Goal: Information Seeking & Learning: Check status

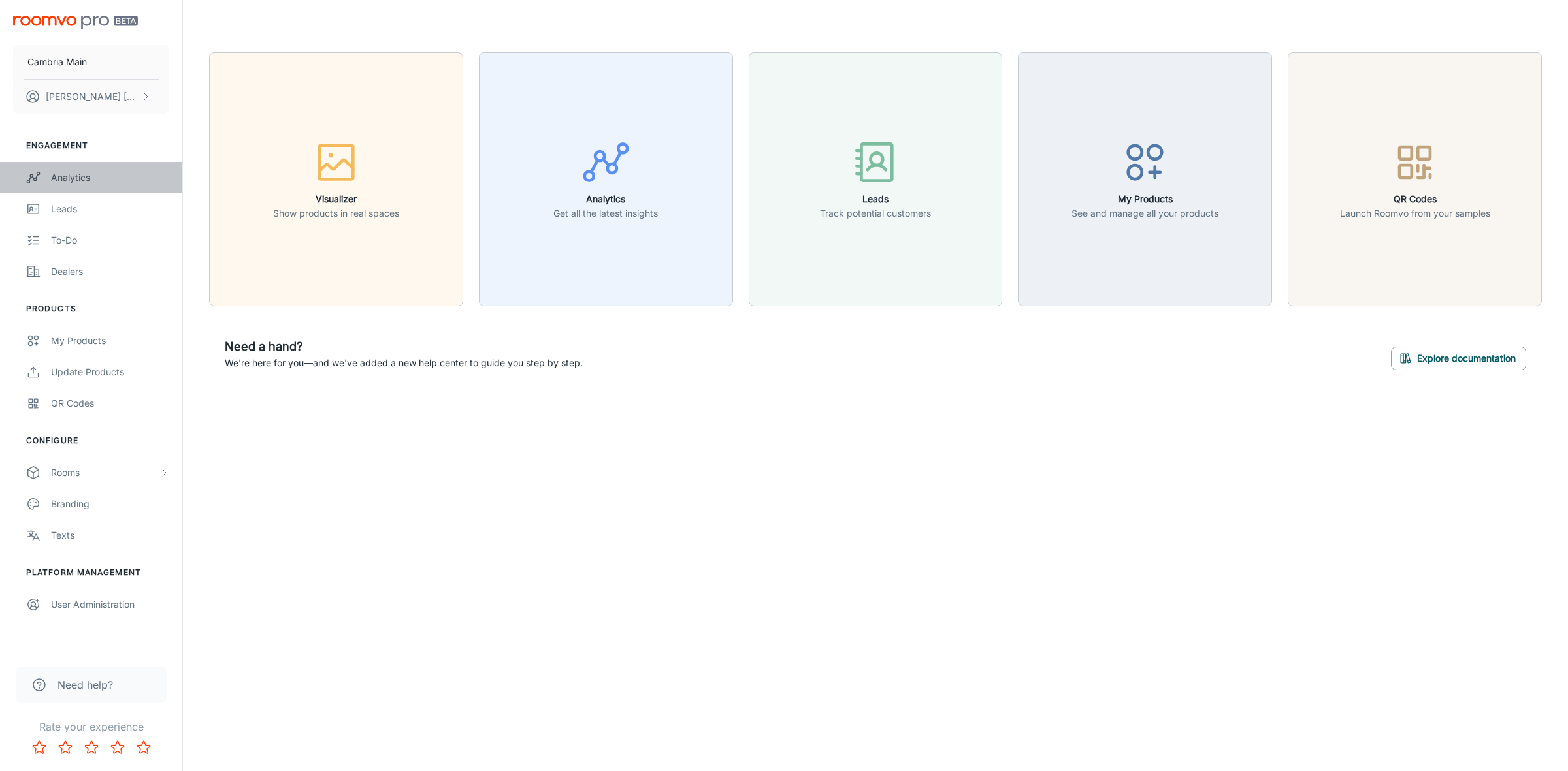
click at [40, 173] on icon "scrollable content" at bounding box center [33, 178] width 14 height 16
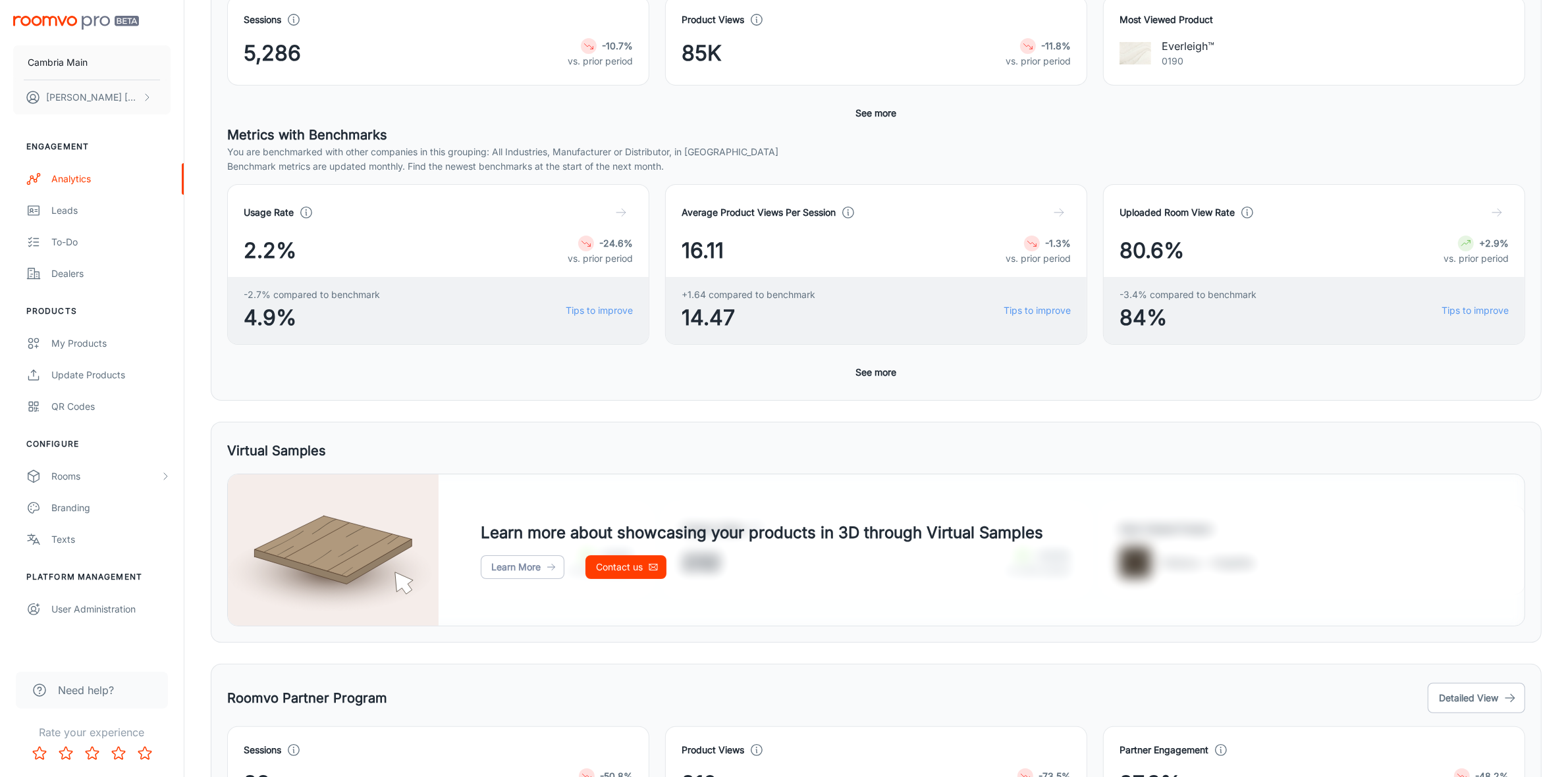
scroll to position [53, 0]
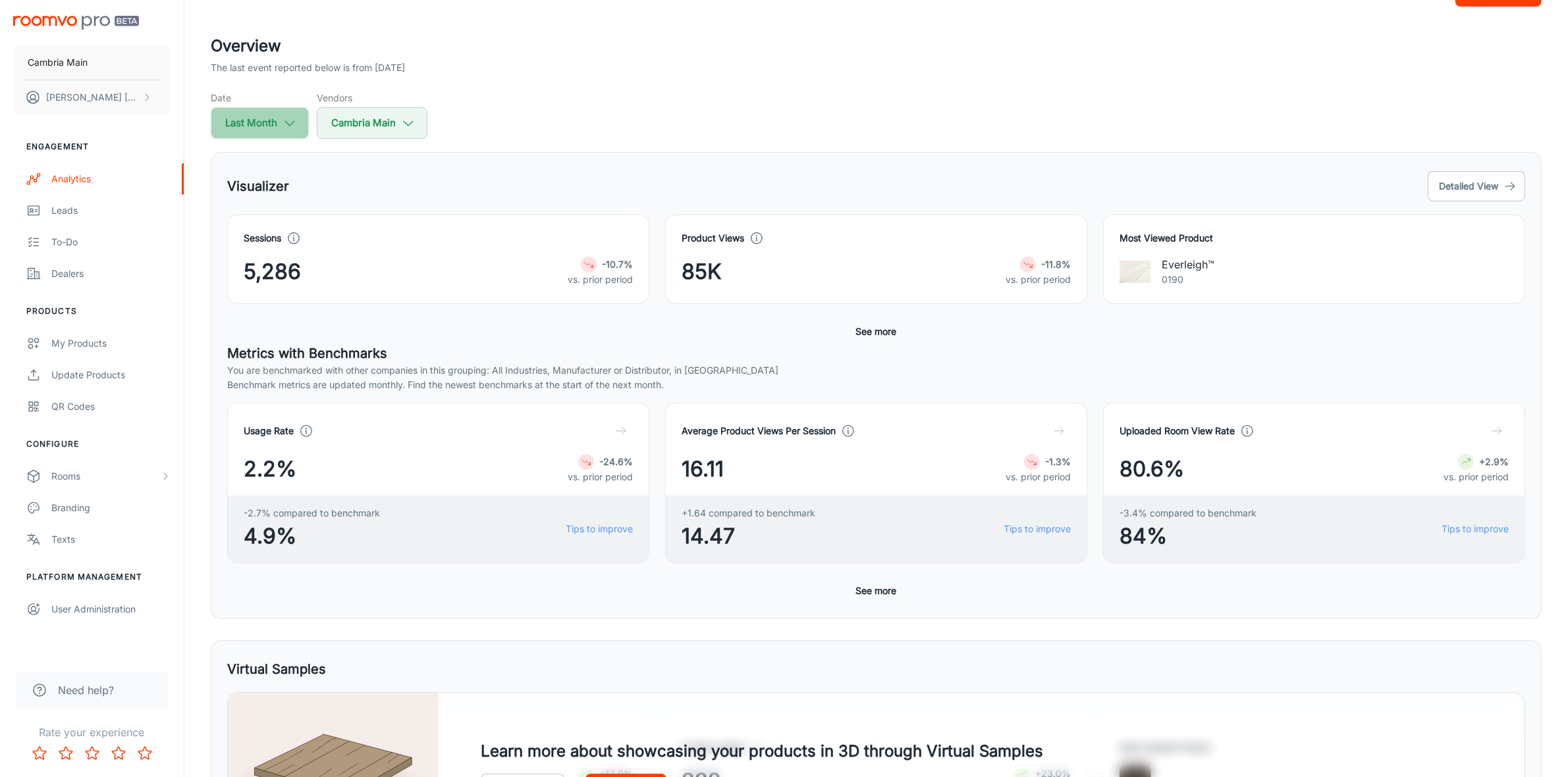
click at [293, 120] on icon "button" at bounding box center [290, 123] width 14 height 14
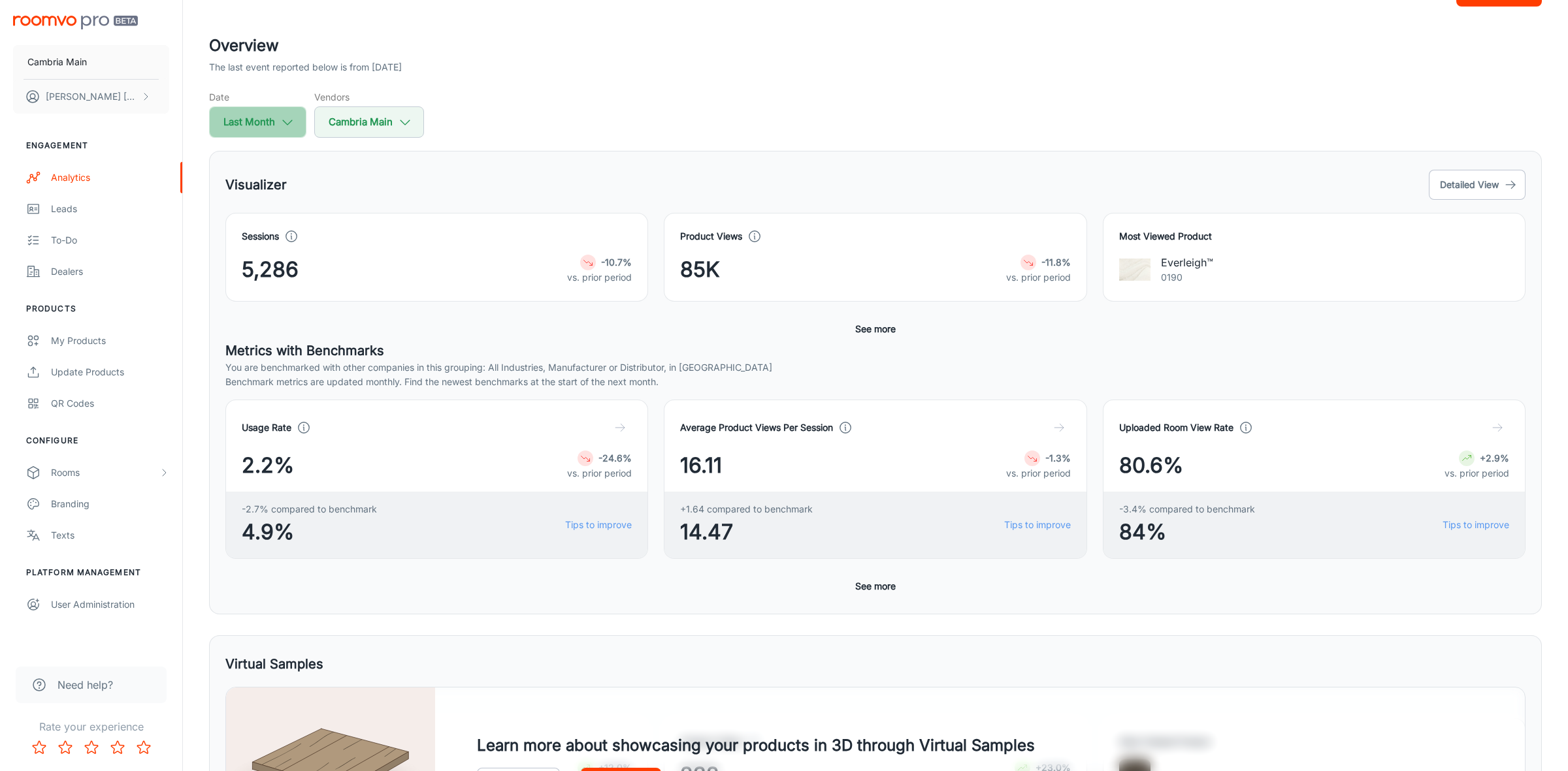
select select "8"
select select "2025"
select select "8"
select select "2025"
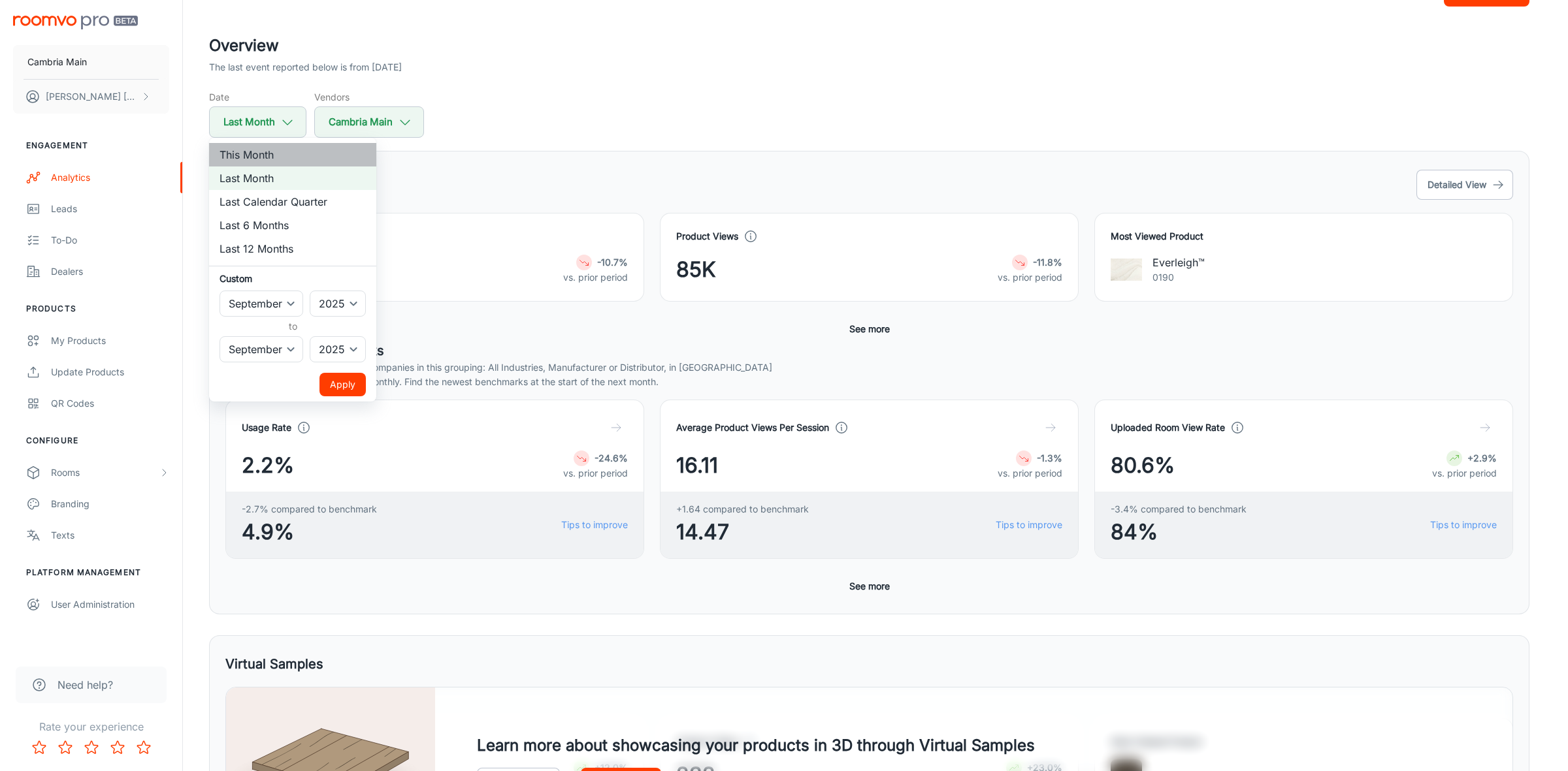
click at [254, 153] on li "This Month" at bounding box center [293, 155] width 167 height 24
select select "9"
click at [342, 386] on button "Apply" at bounding box center [343, 384] width 47 height 24
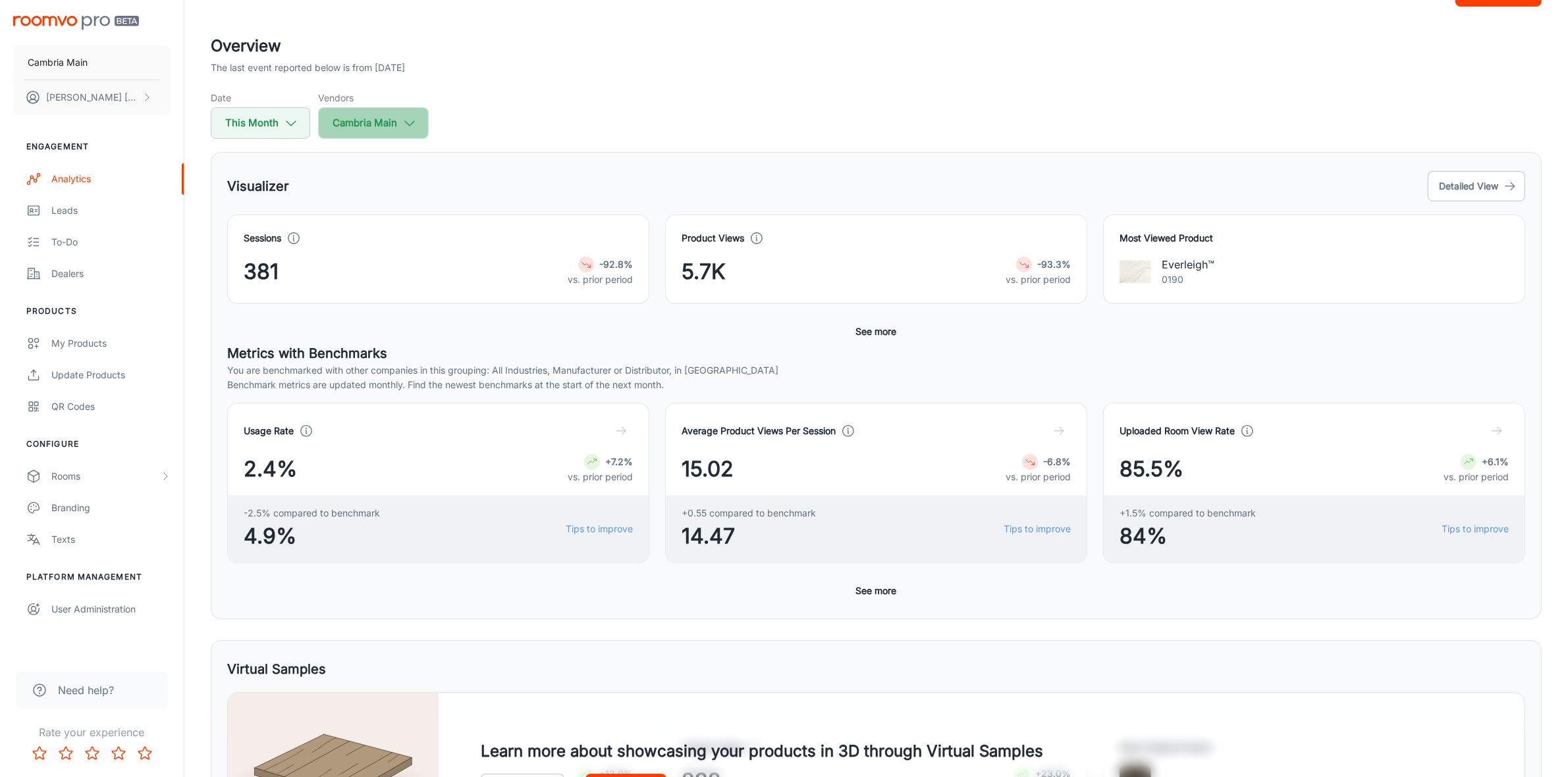
click at [422, 122] on button "Cambria Main" at bounding box center [373, 123] width 111 height 32
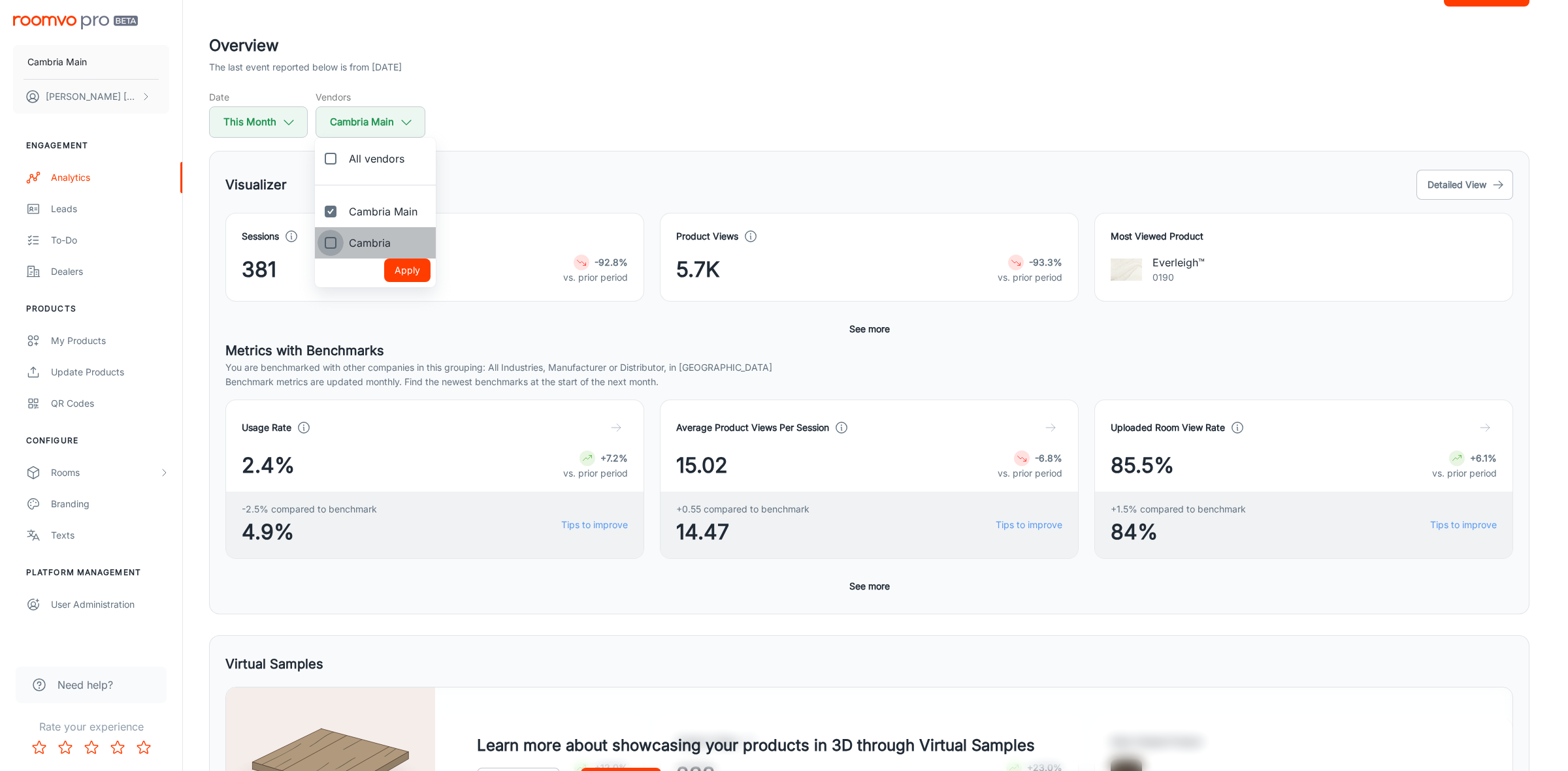
click at [343, 235] on input "Cambria" at bounding box center [331, 243] width 26 height 26
checkbox input "true"
click at [406, 278] on button "Apply" at bounding box center [407, 270] width 47 height 24
checkbox input "true"
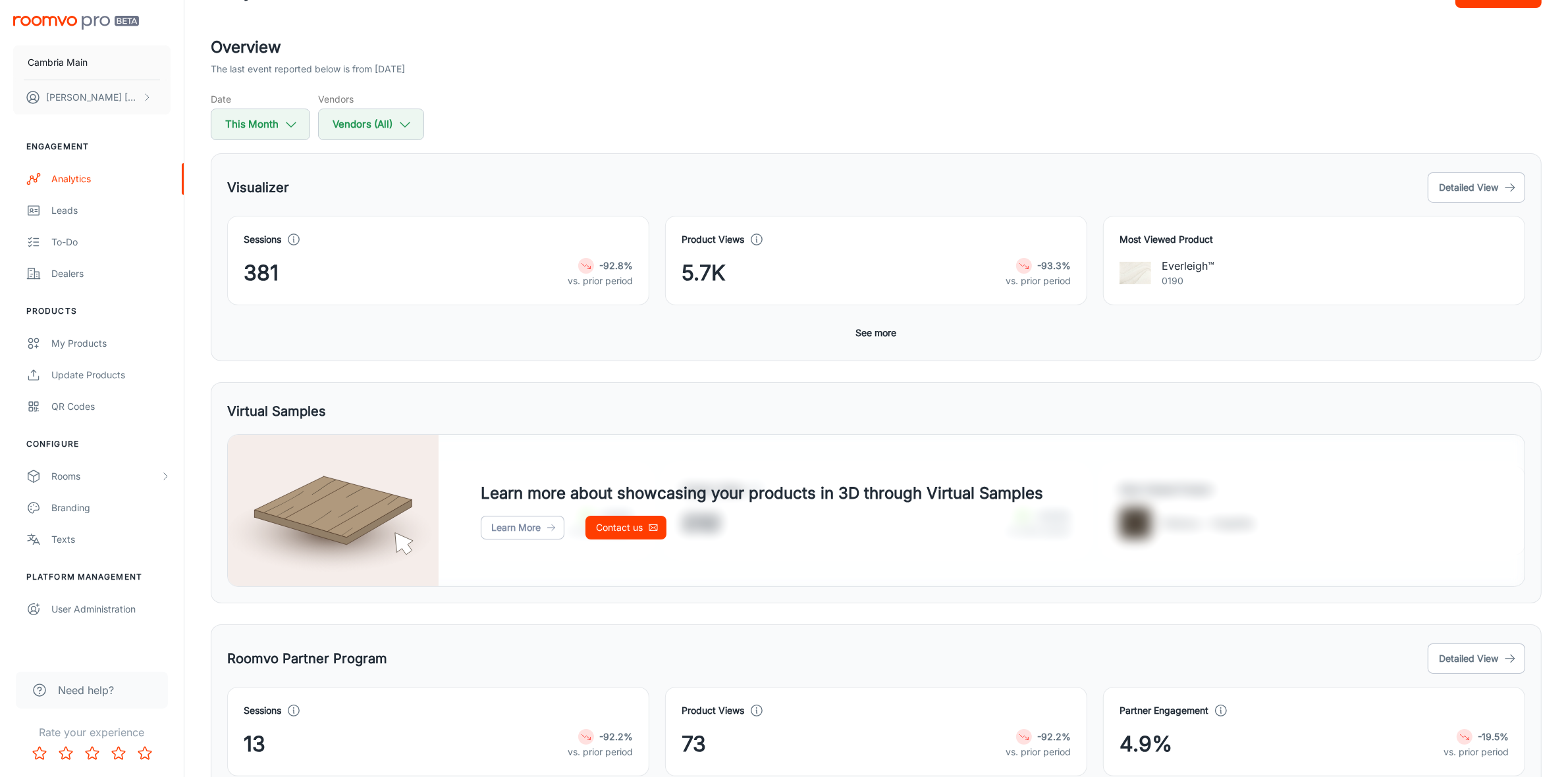
scroll to position [0, 0]
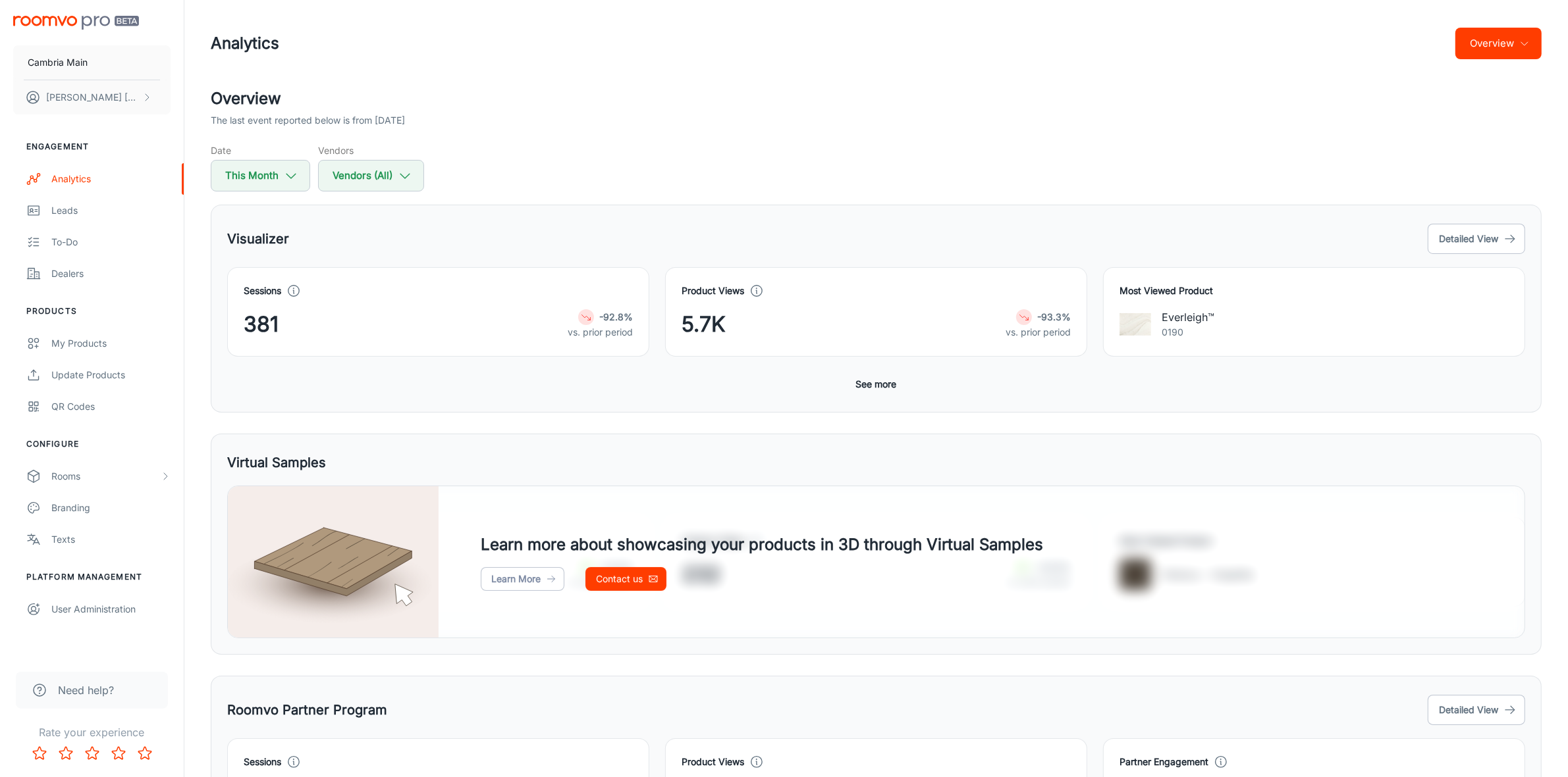
click at [1522, 43] on icon "button" at bounding box center [1524, 43] width 11 height 11
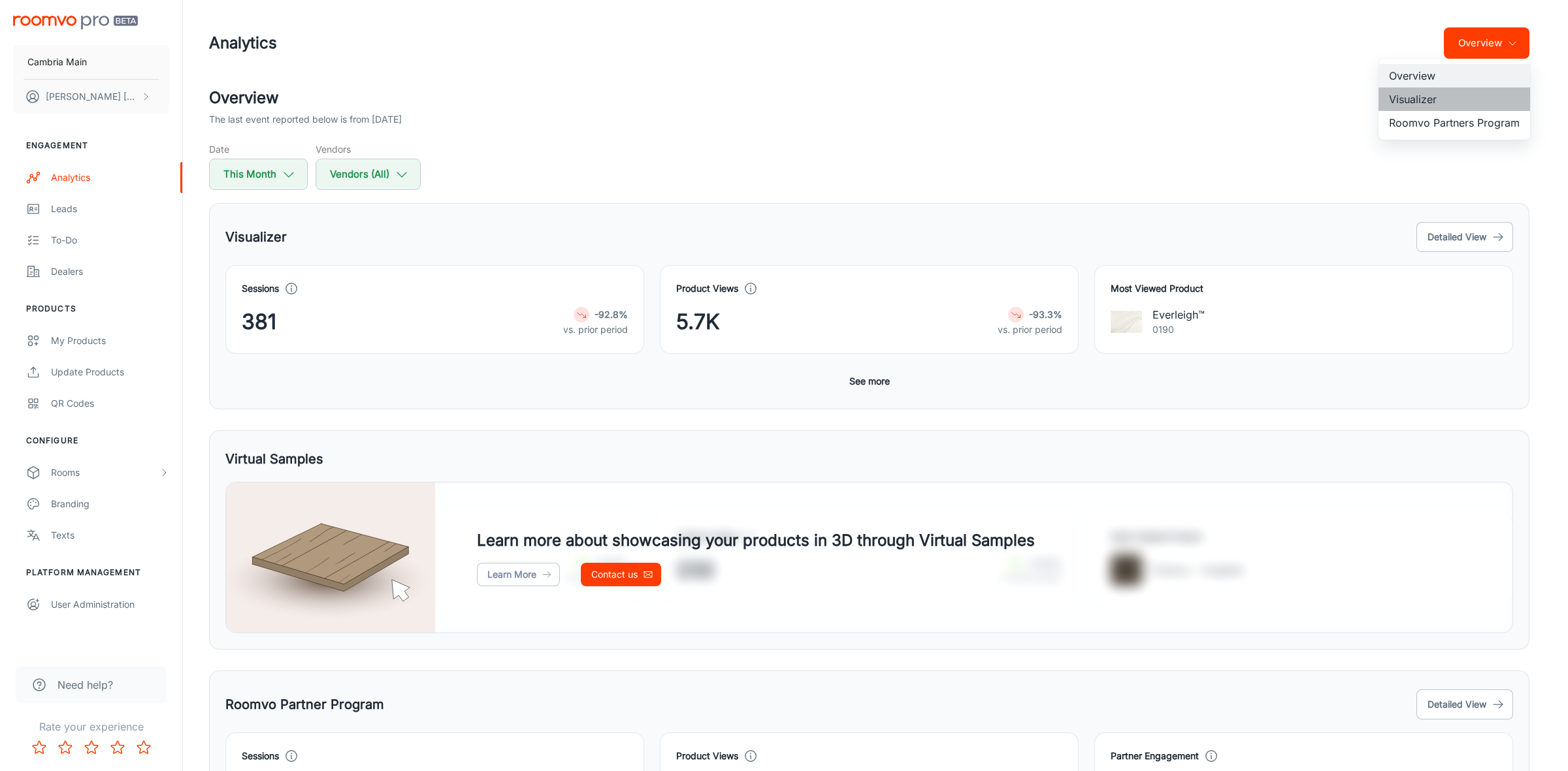
click at [1424, 96] on li "Visualizer" at bounding box center [1454, 99] width 151 height 24
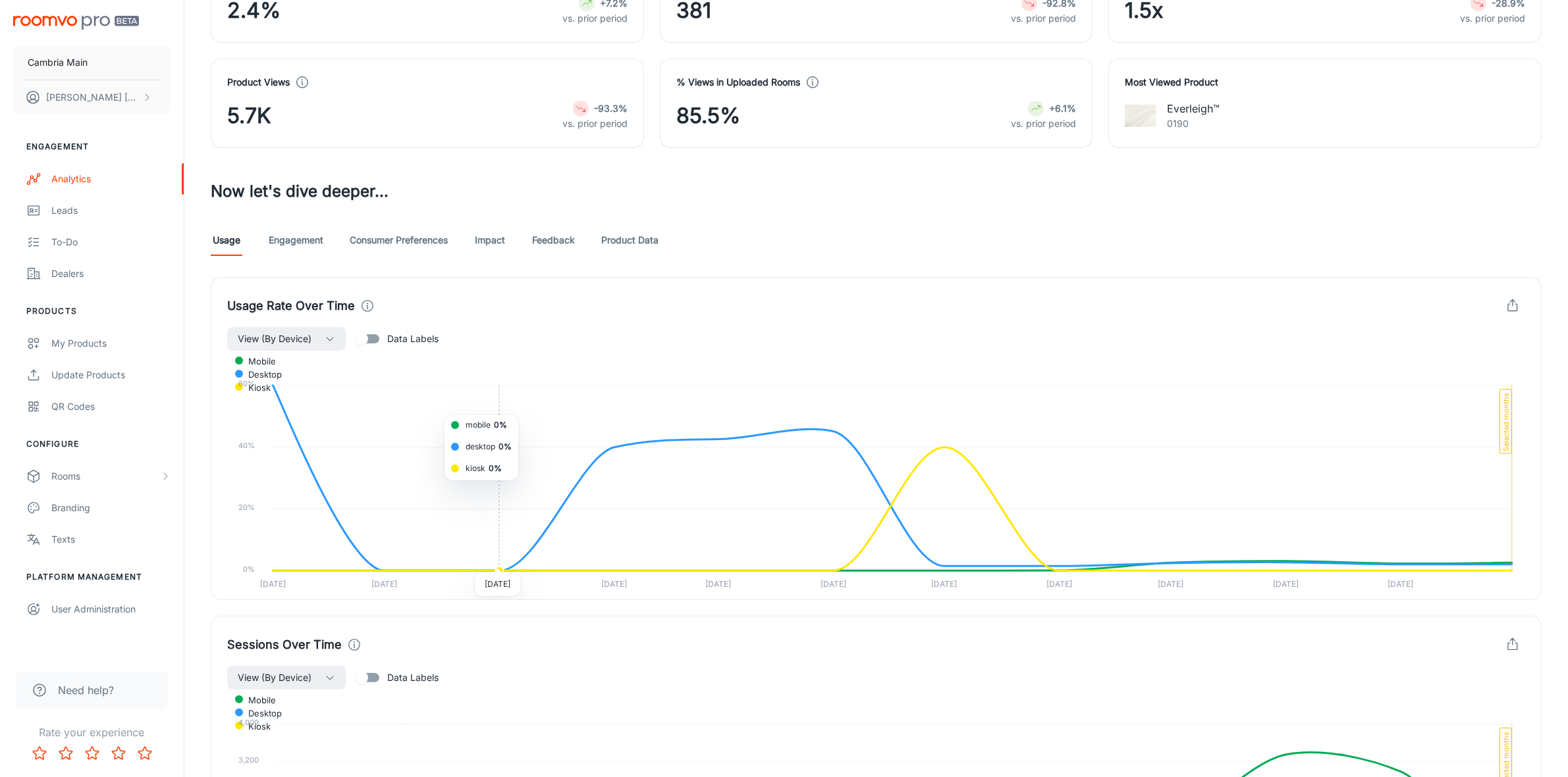
scroll to position [247, 0]
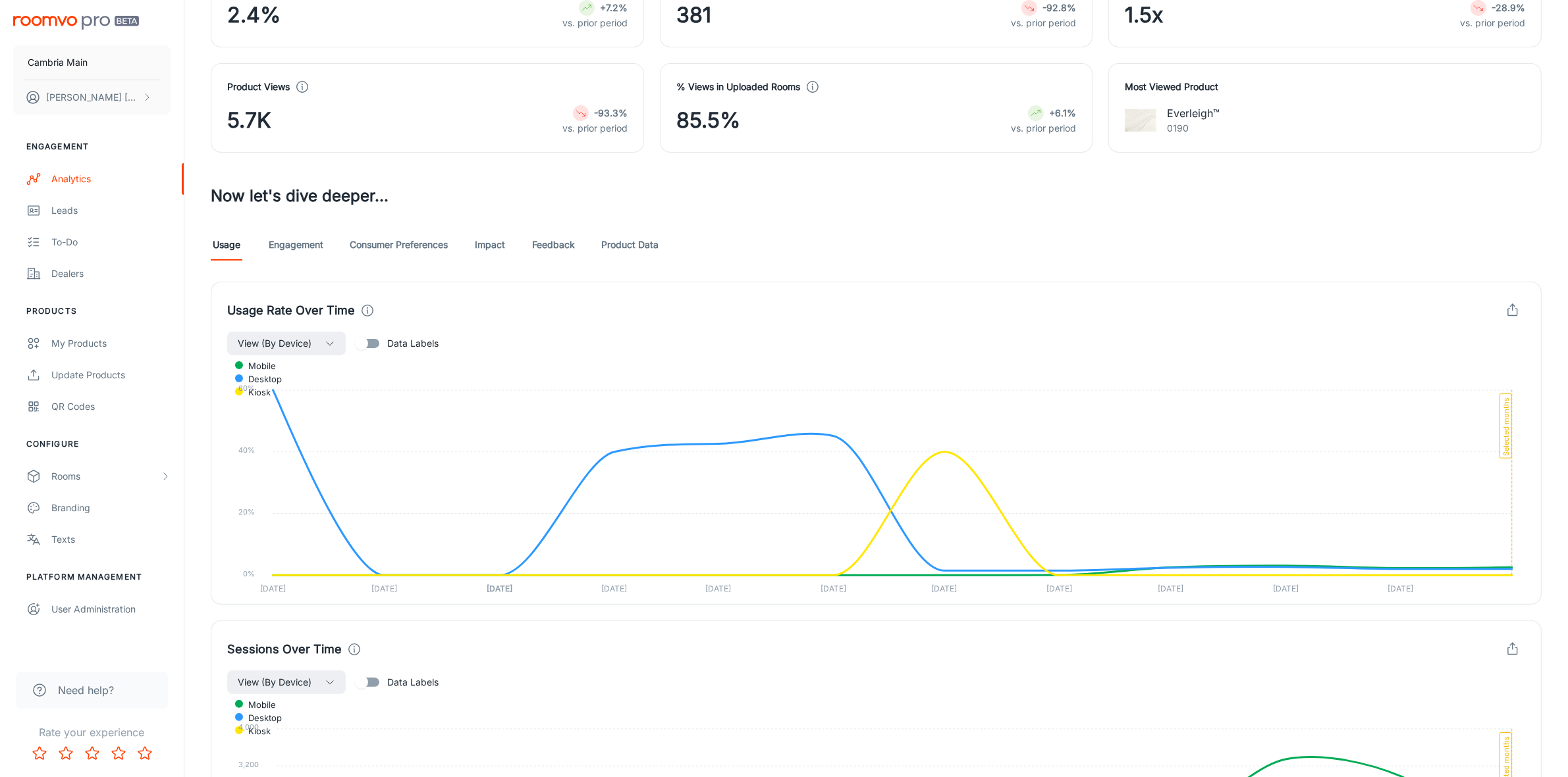
click at [548, 248] on link "Feedback" at bounding box center [553, 245] width 43 height 32
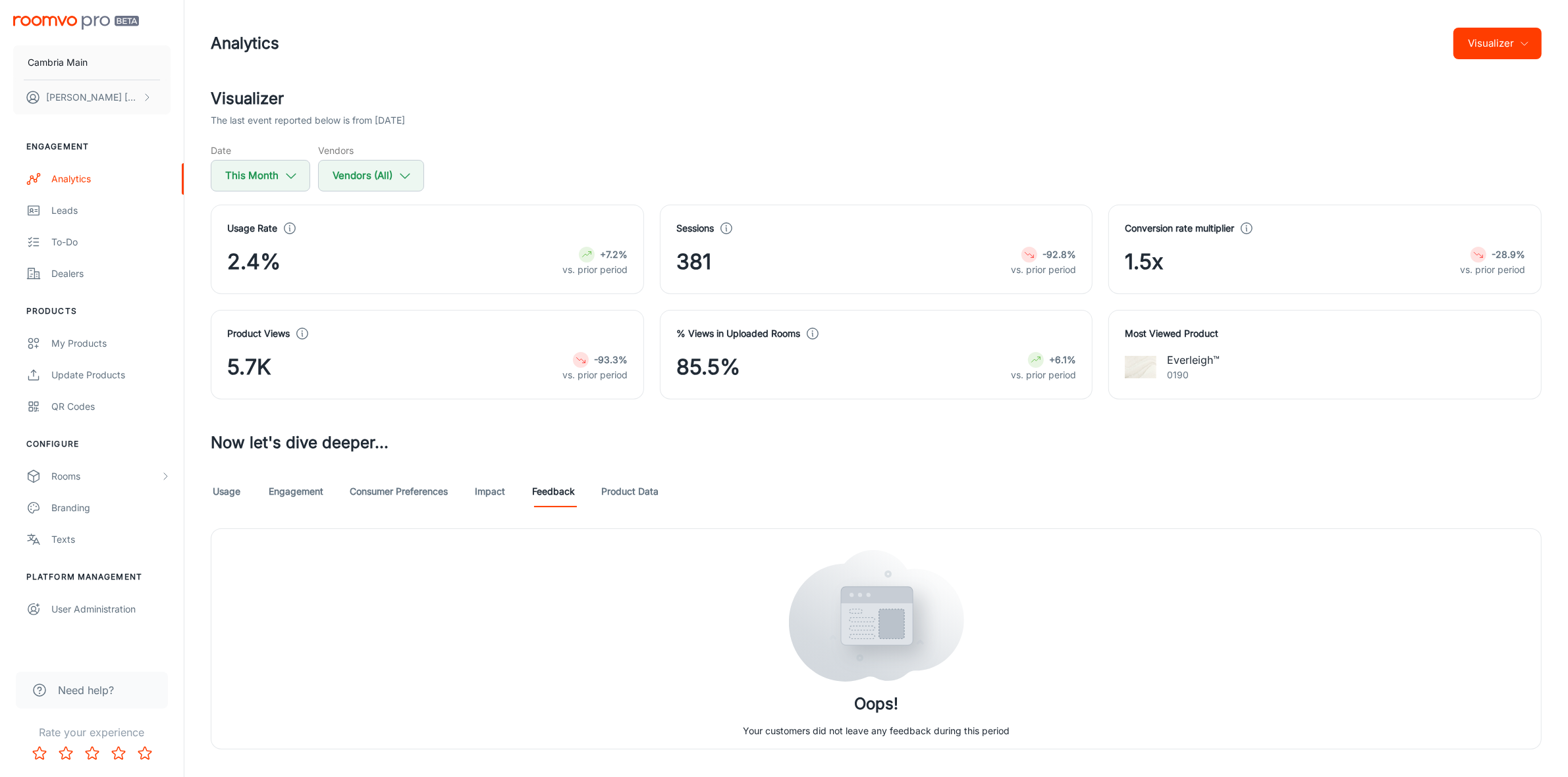
click at [492, 489] on link "Impact" at bounding box center [490, 492] width 32 height 32
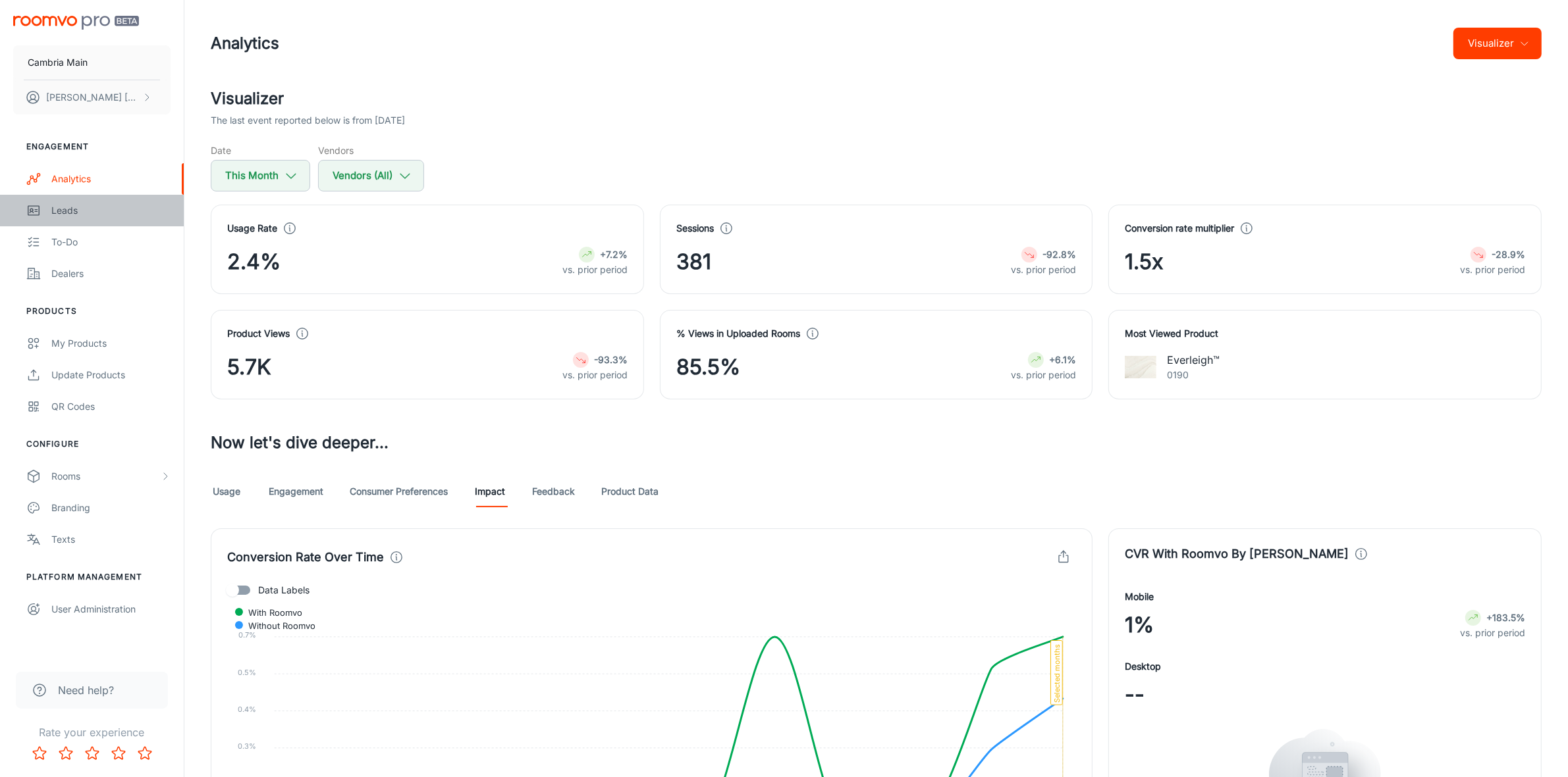
click at [53, 215] on div "Leads" at bounding box center [111, 211] width 119 height 14
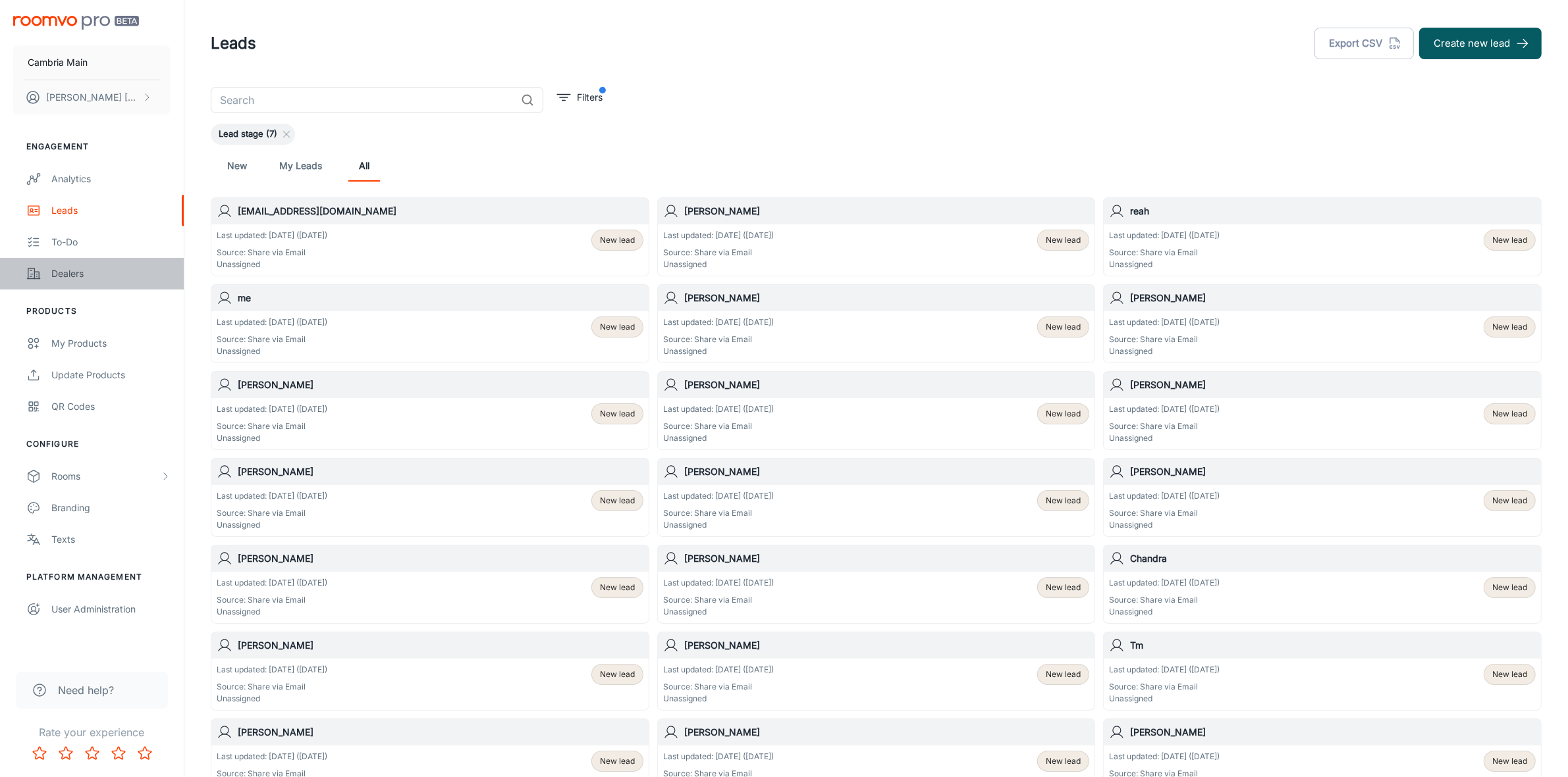
click at [64, 277] on div "Dealers" at bounding box center [111, 274] width 119 height 14
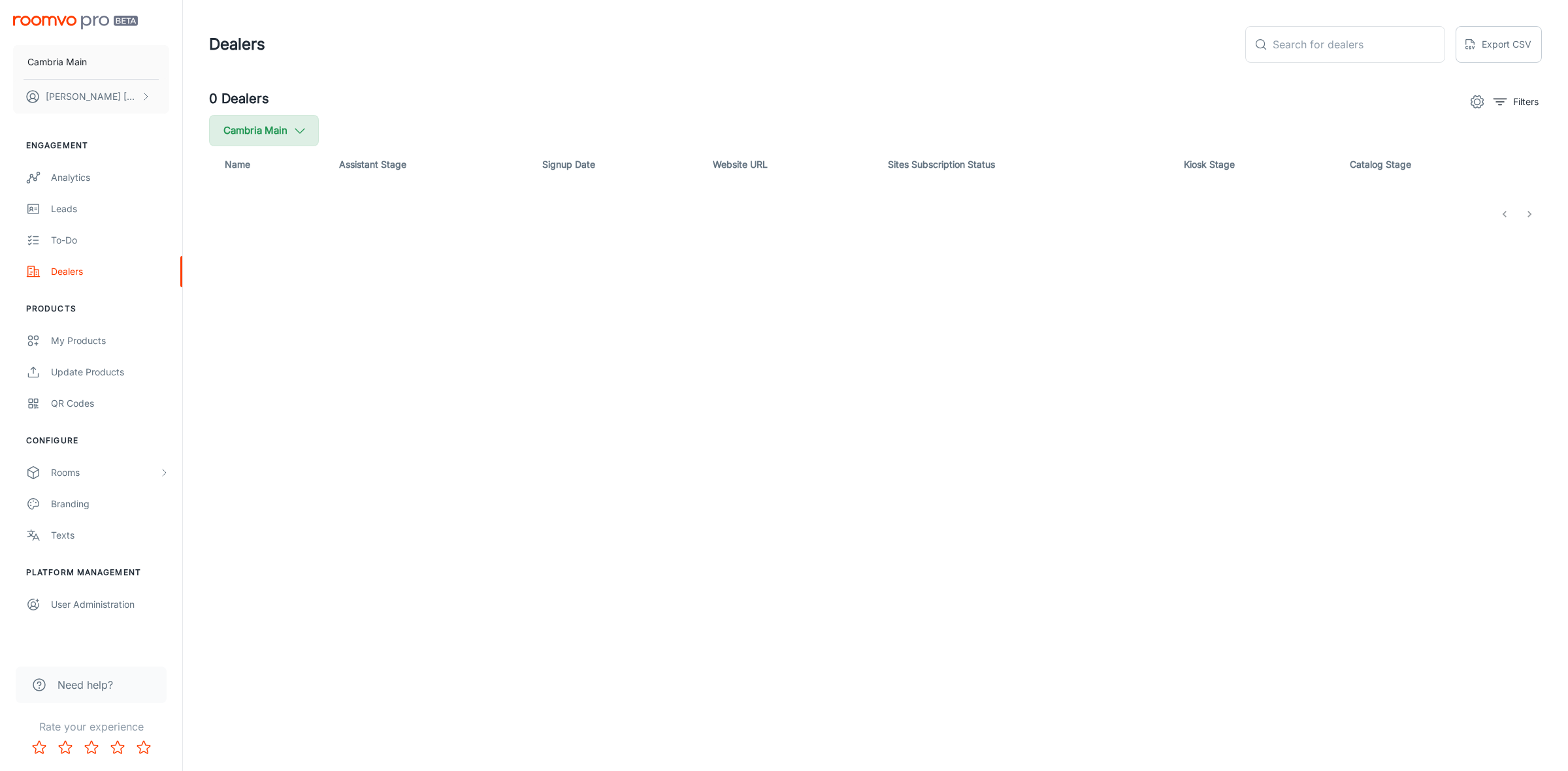
click at [284, 128] on button "Cambria Main" at bounding box center [264, 130] width 110 height 32
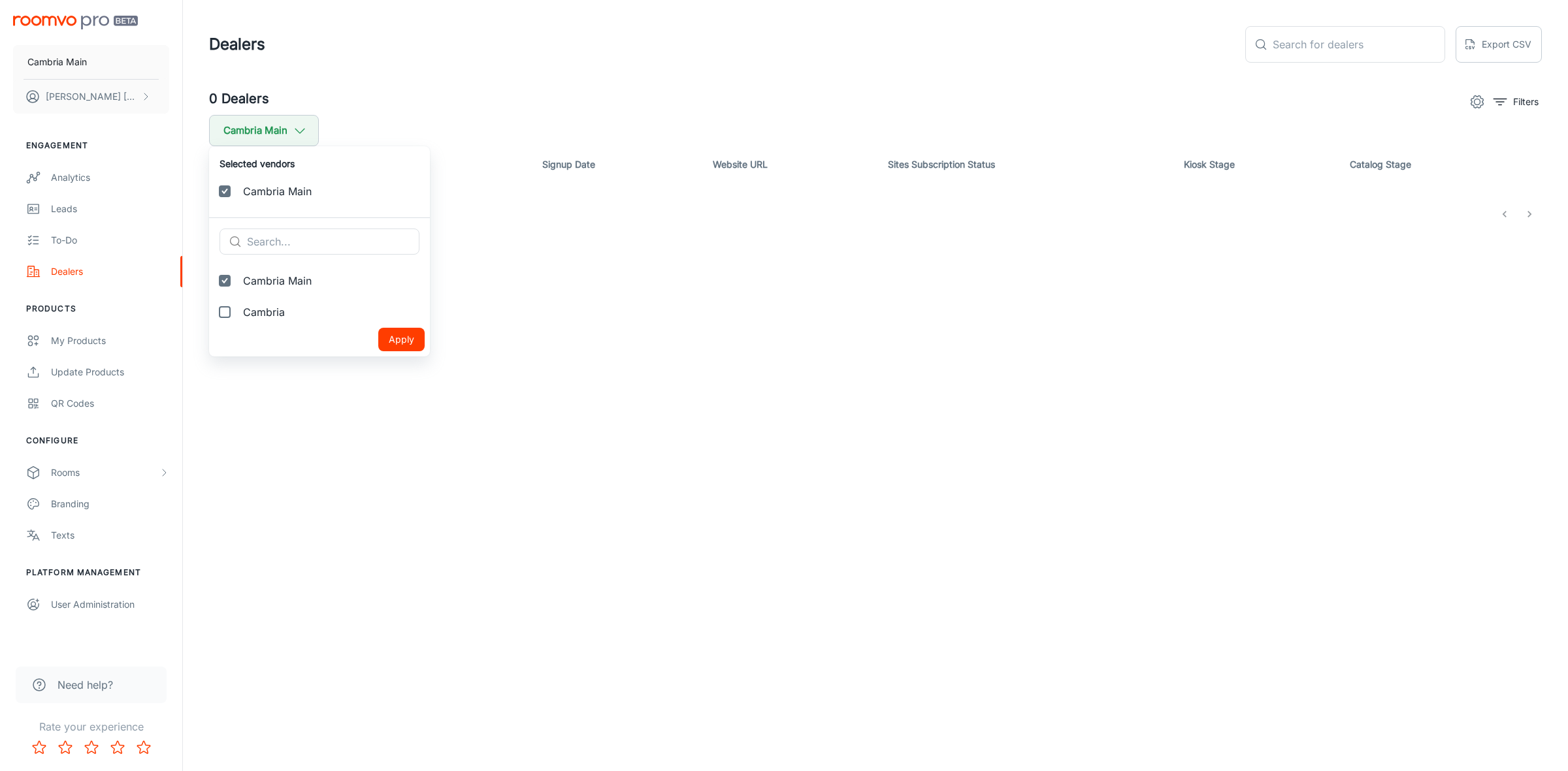
click at [269, 307] on span "Cambria" at bounding box center [331, 312] width 176 height 16
click at [238, 307] on input "Cambria" at bounding box center [224, 312] width 26 height 26
checkbox input "true"
click at [379, 360] on button "Apply" at bounding box center [401, 370] width 47 height 24
